Goal: Information Seeking & Learning: Learn about a topic

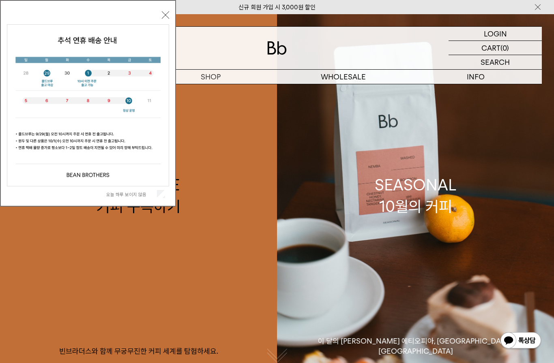
click at [163, 15] on button "닫기" at bounding box center [165, 14] width 7 height 7
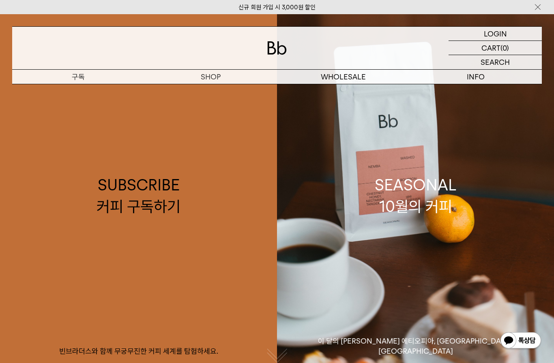
click at [80, 78] on p "구독" at bounding box center [78, 77] width 133 height 14
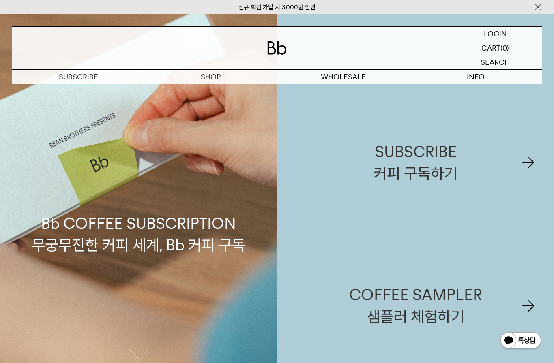
click at [221, 77] on link "SHOP 숍" at bounding box center [211, 77] width 133 height 14
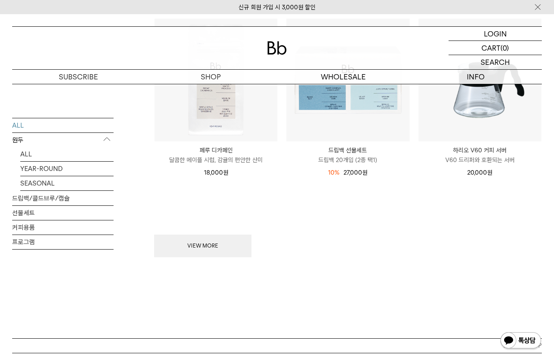
scroll to position [990, 0]
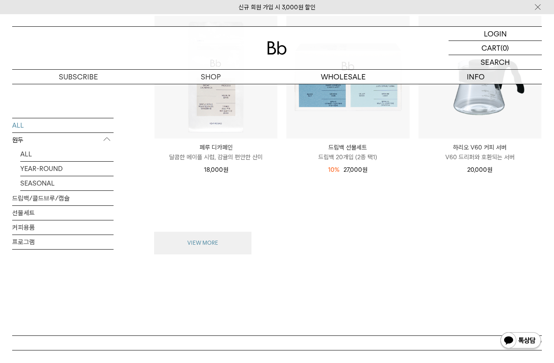
click at [218, 245] on button "VIEW MORE" at bounding box center [202, 243] width 97 height 23
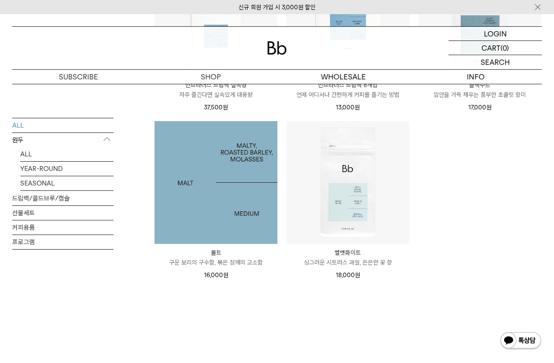
scroll to position [1391, 0]
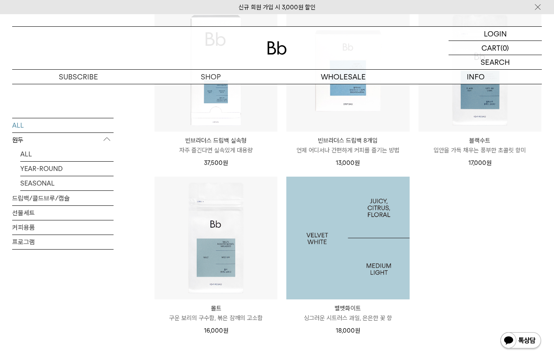
scroll to position [1331, 0]
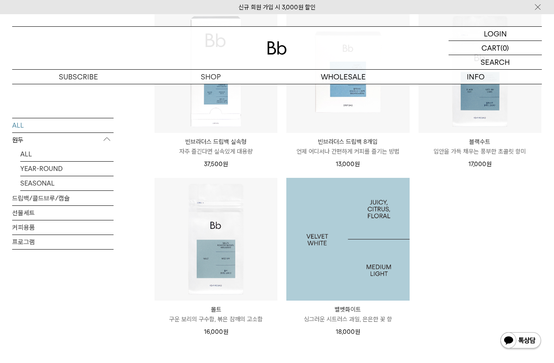
click at [354, 232] on img at bounding box center [347, 239] width 123 height 123
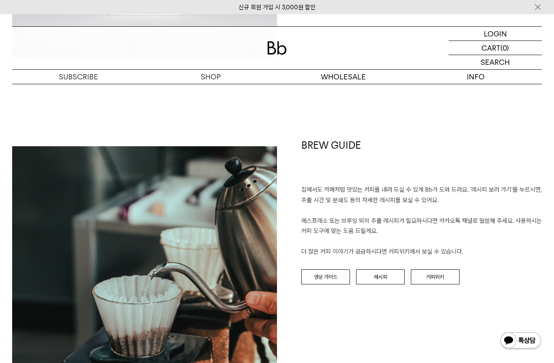
scroll to position [847, 0]
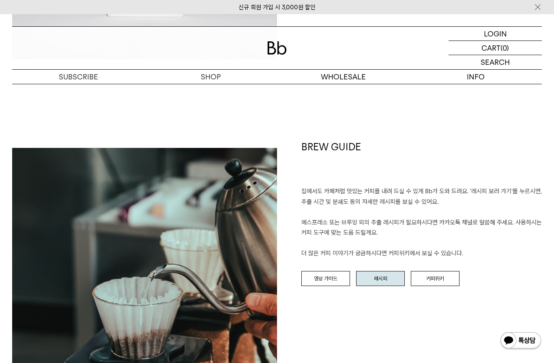
click at [391, 277] on link "레시피" at bounding box center [380, 278] width 49 height 15
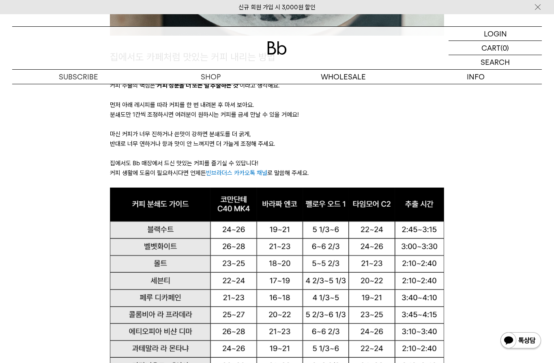
scroll to position [446, 0]
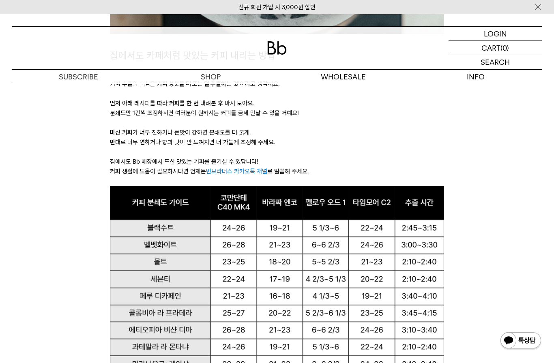
click at [293, 256] on img at bounding box center [277, 313] width 334 height 255
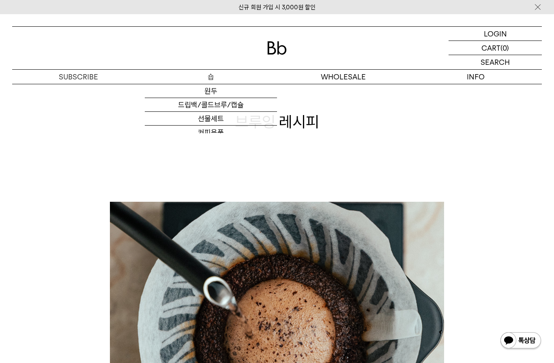
scroll to position [0, 0]
